Goal: Transaction & Acquisition: Purchase product/service

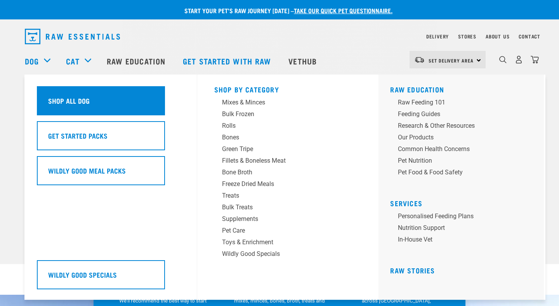
click at [69, 97] on h5 "Shop All Dog" at bounding box center [69, 100] width 42 height 10
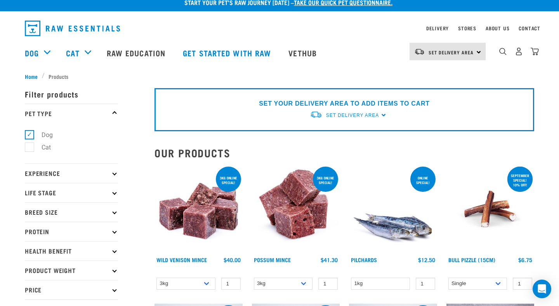
scroll to position [5, 0]
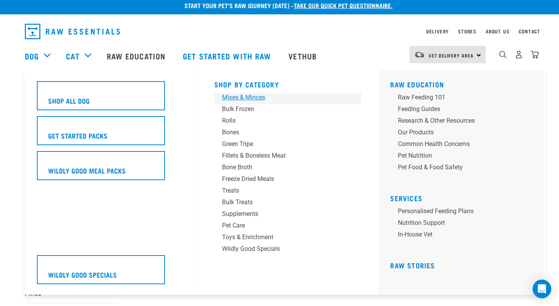
click at [237, 96] on div "Mixes & Minces" at bounding box center [282, 97] width 121 height 9
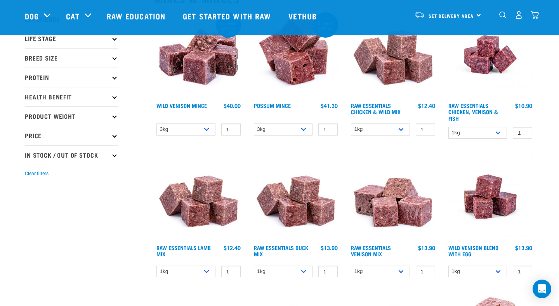
scroll to position [106, 0]
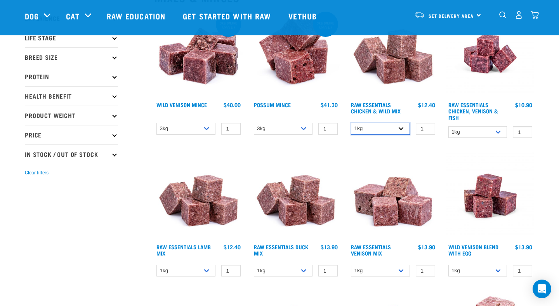
click at [407, 128] on select "1kg 3kg Bulk (10kg)" at bounding box center [380, 129] width 59 height 12
click at [403, 127] on select "1kg 3kg Bulk (10kg)" at bounding box center [380, 129] width 59 height 12
click at [404, 127] on select "1kg 3kg Bulk (10kg)" at bounding box center [380, 129] width 59 height 12
click at [403, 128] on select "1kg 3kg Bulk (10kg)" at bounding box center [380, 129] width 59 height 12
click at [399, 124] on select "1kg 3kg Bulk (10kg)" at bounding box center [380, 129] width 59 height 12
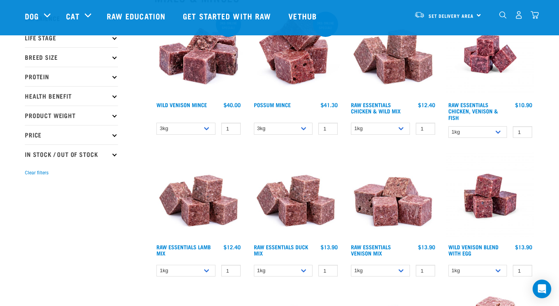
click at [403, 126] on select "1kg 3kg Bulk (10kg)" at bounding box center [380, 129] width 59 height 12
click at [403, 127] on select "1kg 3kg Bulk (10kg)" at bounding box center [380, 129] width 59 height 12
select select "731"
click at [405, 128] on select "1kg 3kg Bulk (10kg)" at bounding box center [380, 129] width 59 height 12
